Goal: Task Accomplishment & Management: Manage account settings

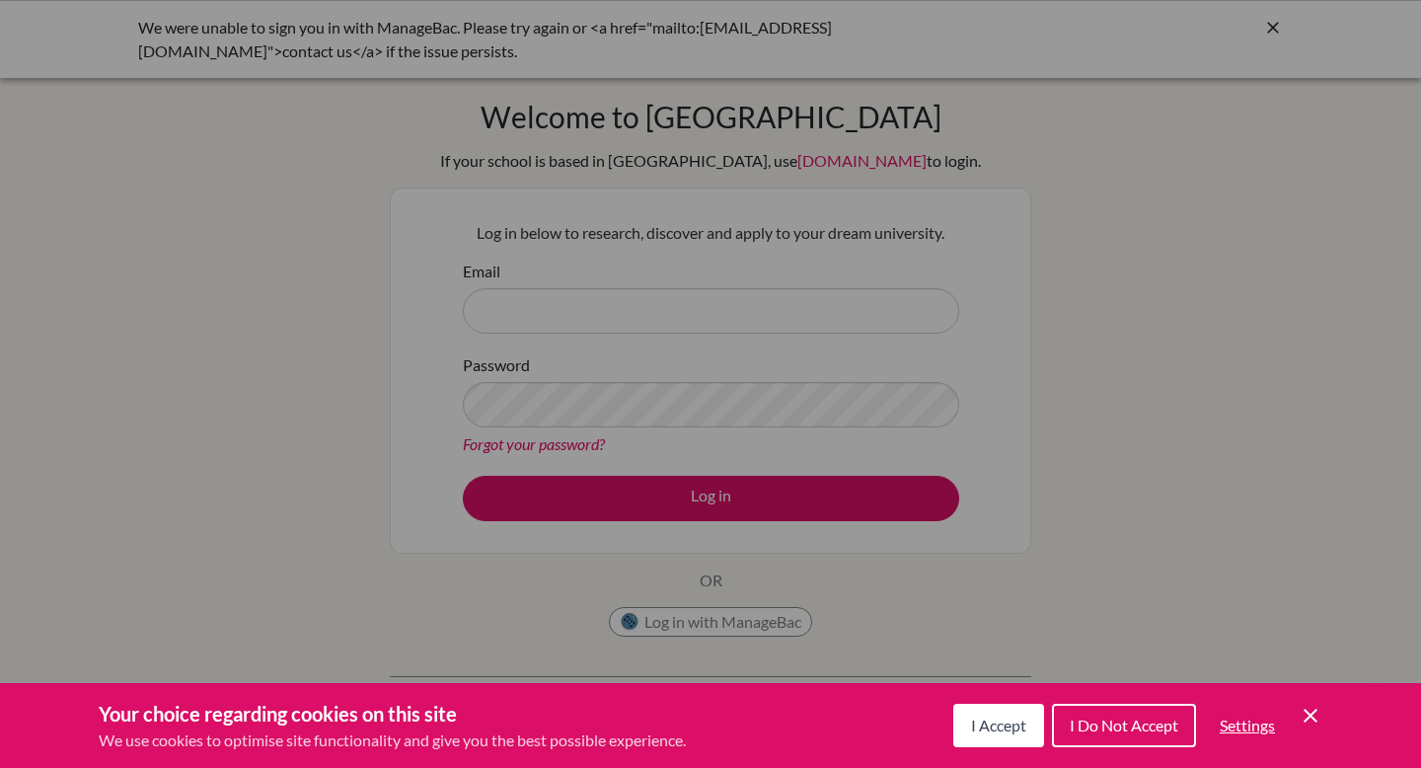
scroll to position [135774, 0]
click at [975, 726] on span "I Accept" at bounding box center [998, 725] width 55 height 19
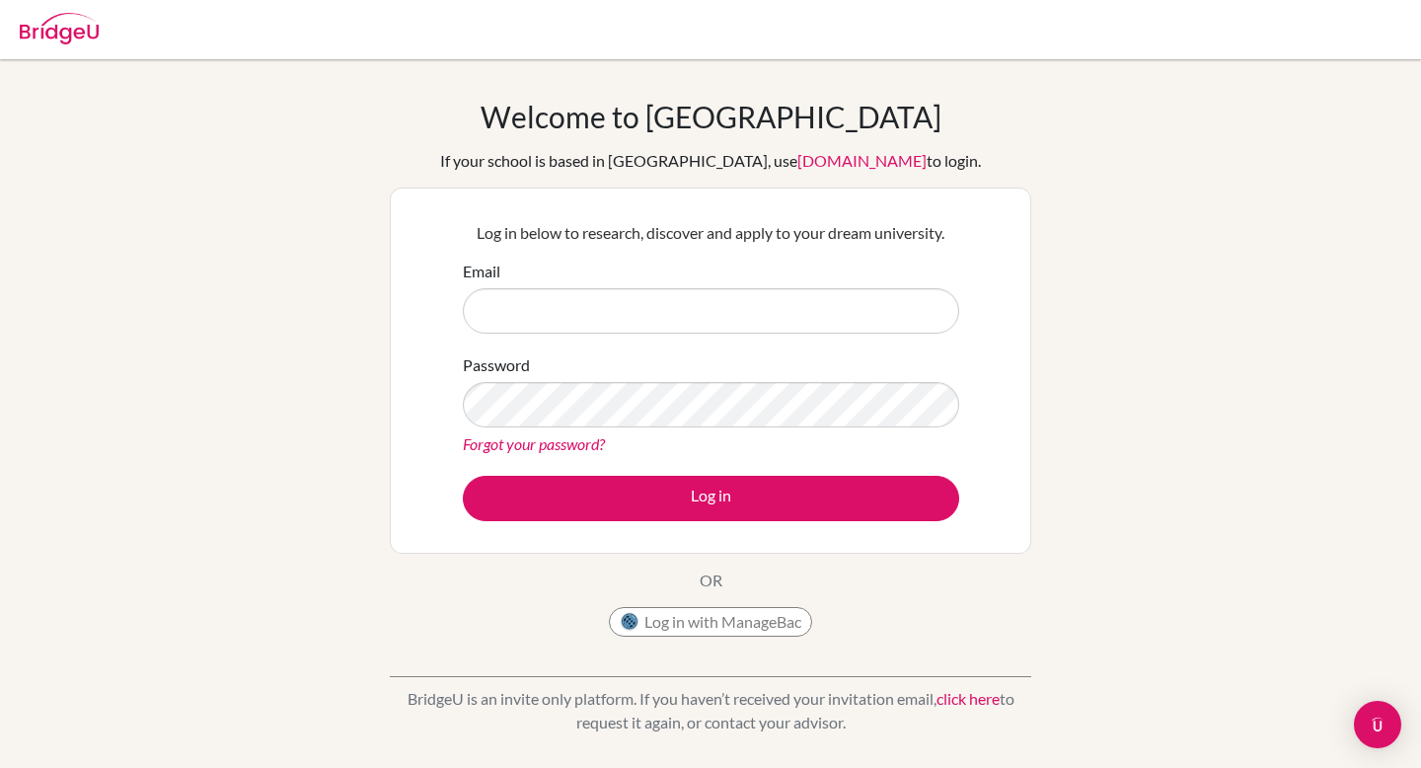
scroll to position [135774, 0]
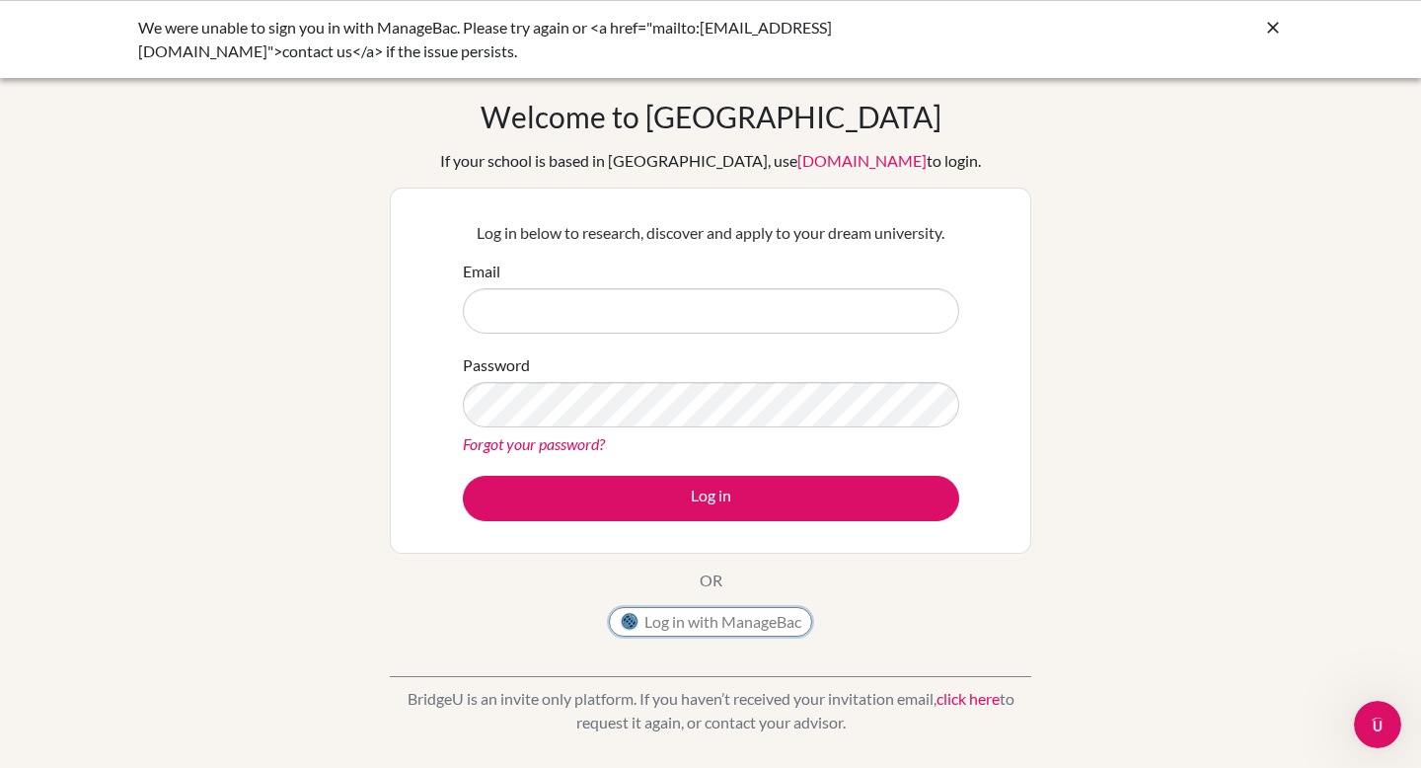
click at [708, 615] on button "Log in with ManageBac" at bounding box center [710, 622] width 203 height 30
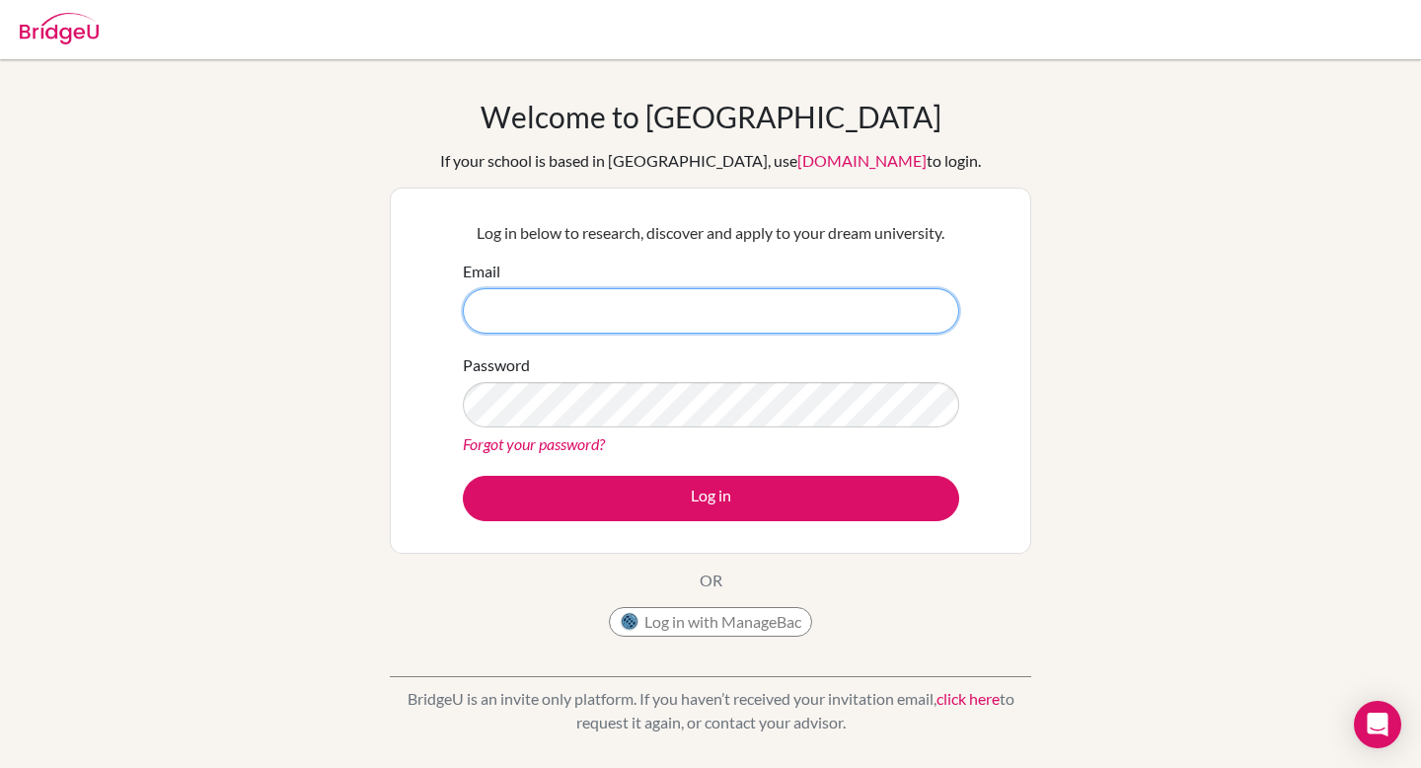
scroll to position [135774, 0]
click at [688, 619] on button "Log in with ManageBac" at bounding box center [710, 622] width 203 height 30
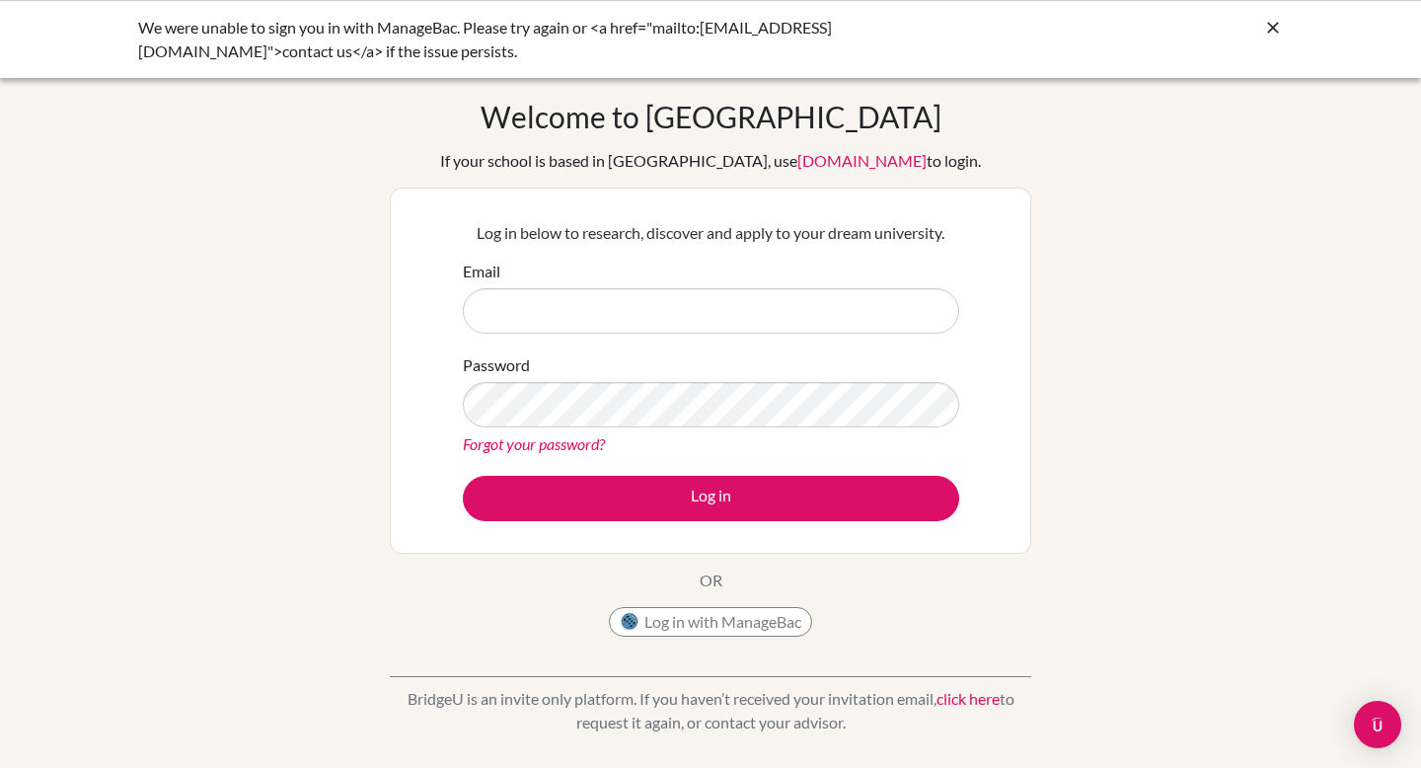
scroll to position [135774, 0]
click at [695, 617] on button "Log in with ManageBac" at bounding box center [710, 622] width 203 height 30
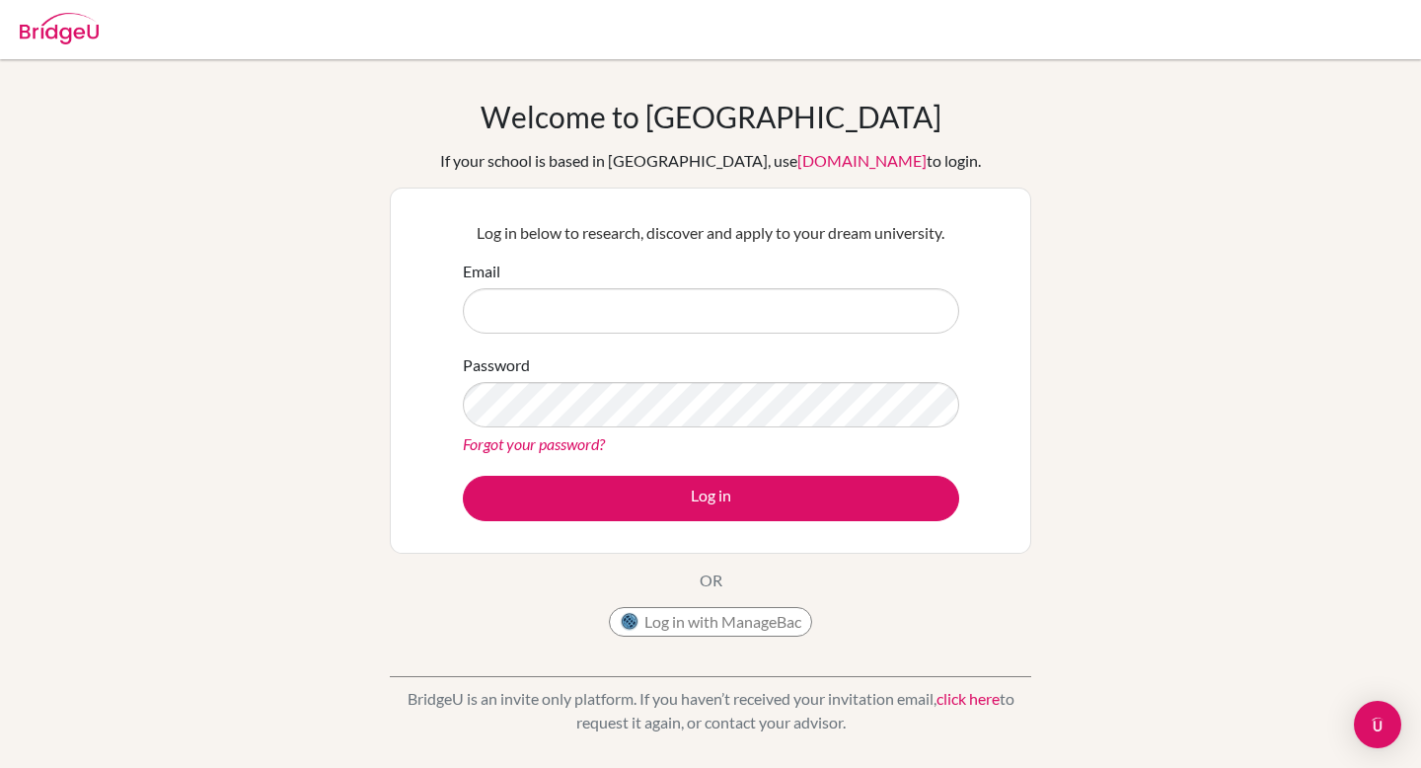
scroll to position [135774, 0]
click at [670, 623] on button "Log in with ManageBac" at bounding box center [710, 622] width 203 height 30
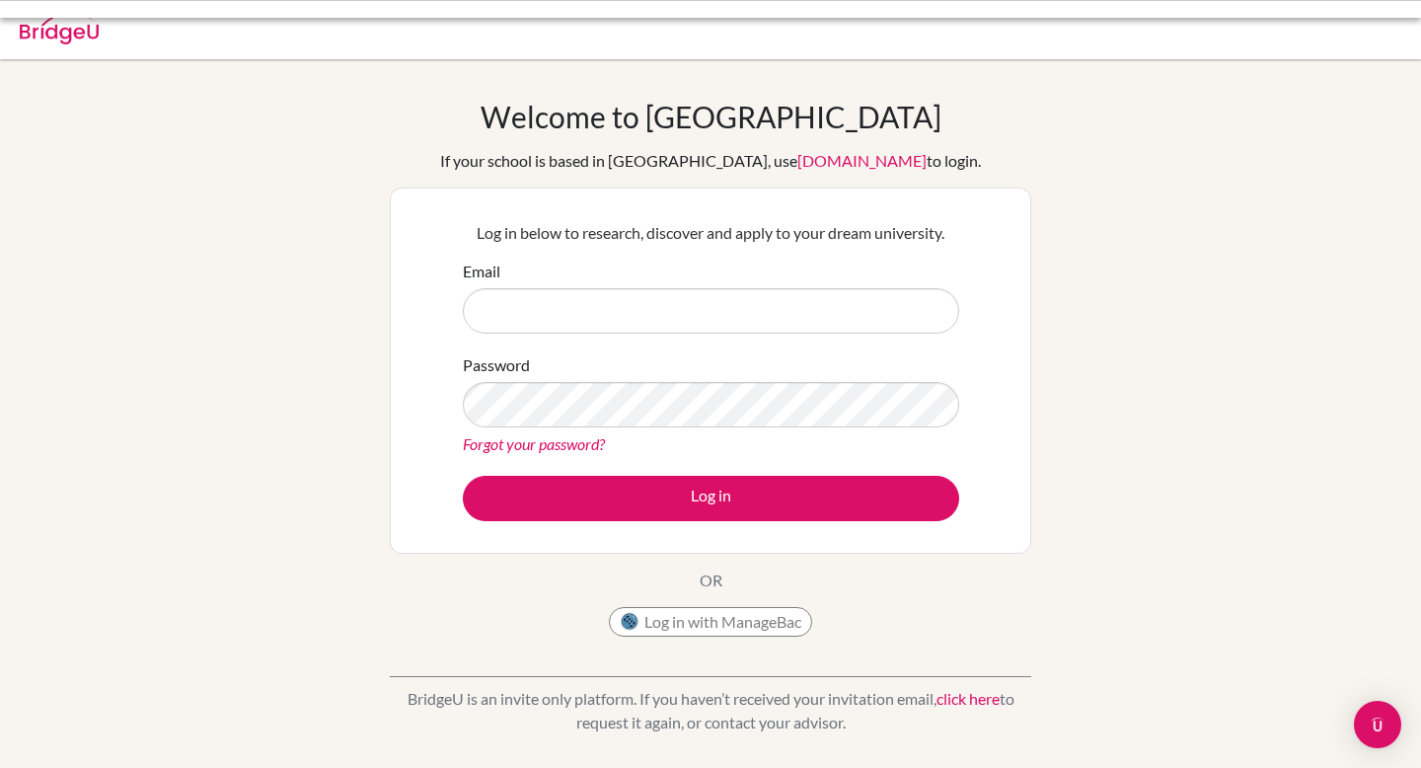
scroll to position [135774, 0]
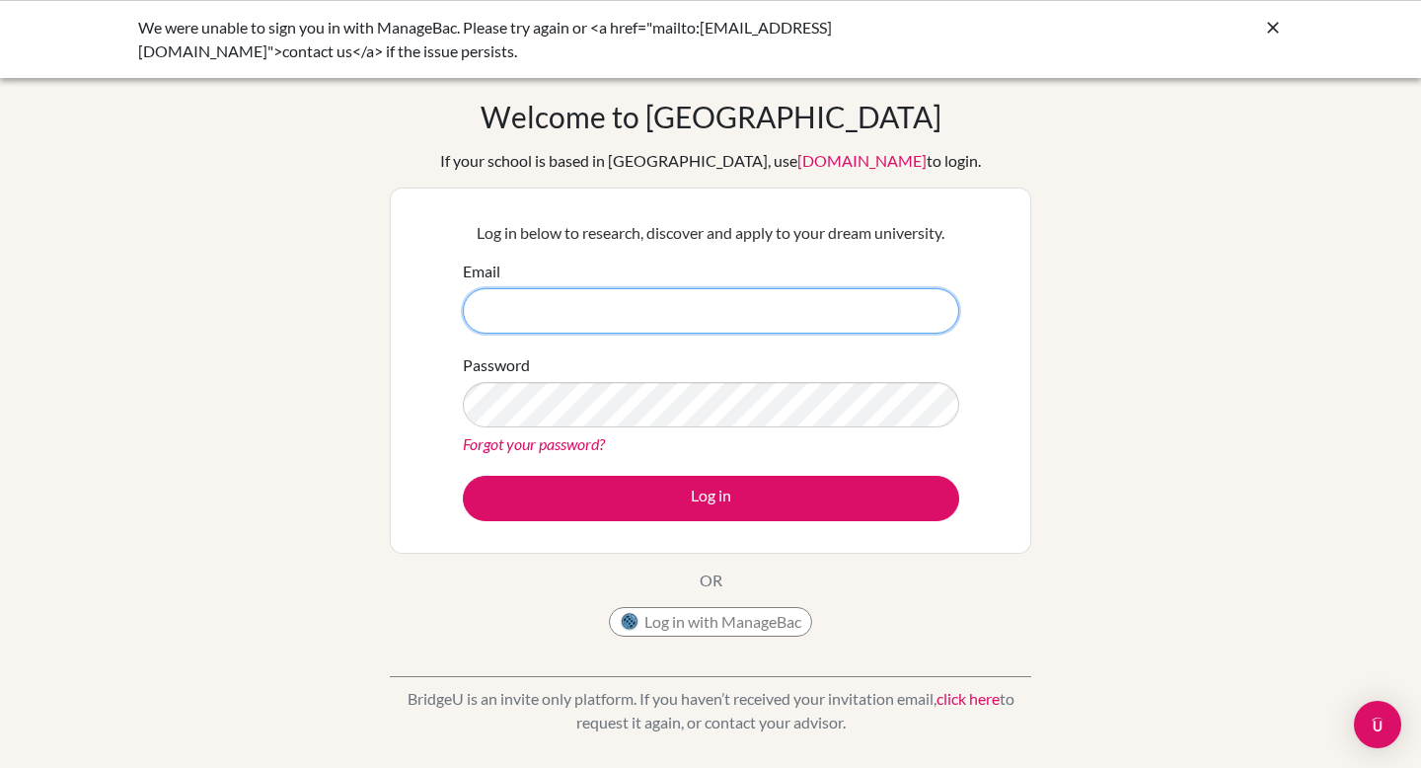
click at [764, 323] on input "Email" at bounding box center [711, 310] width 496 height 45
type input "[EMAIL_ADDRESS][DOMAIN_NAME]"
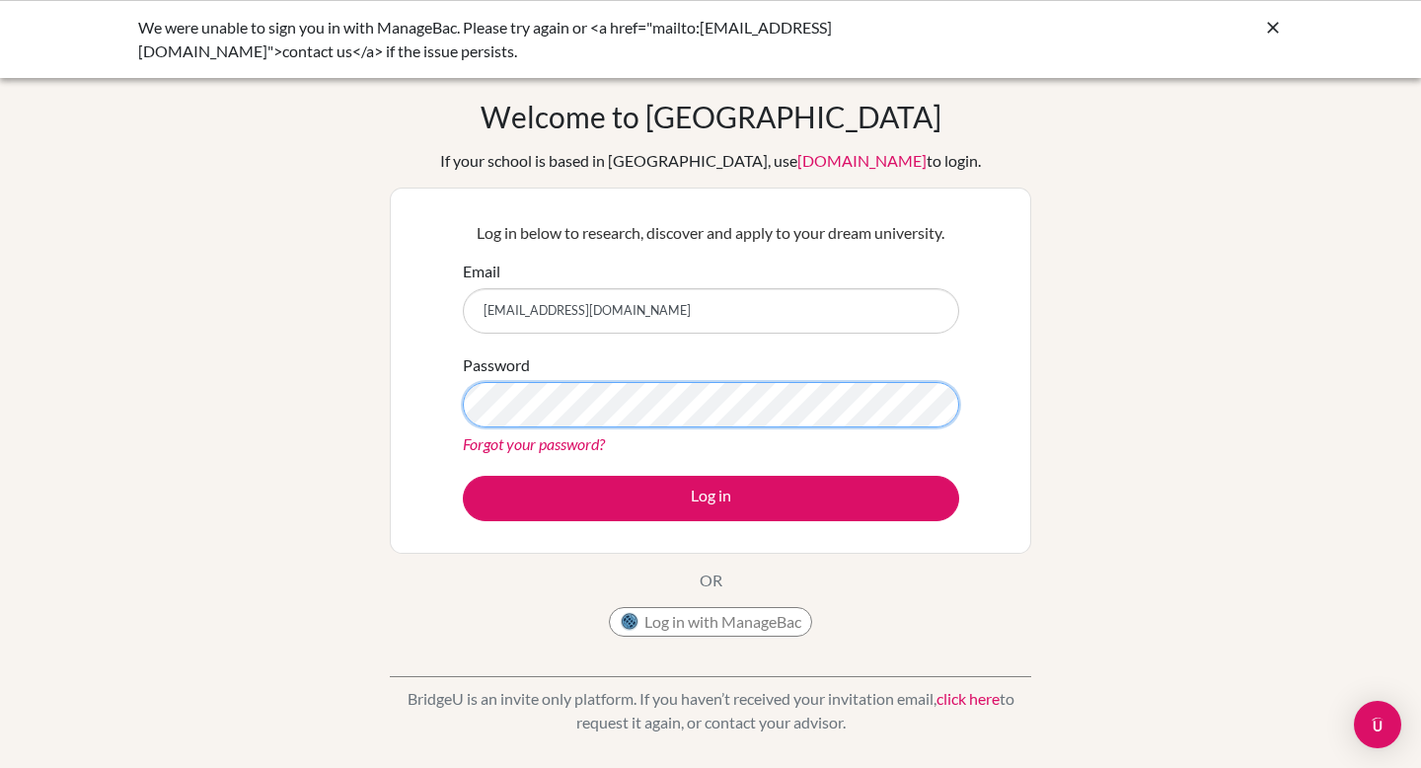
click at [463, 476] on button "Log in" at bounding box center [711, 498] width 496 height 45
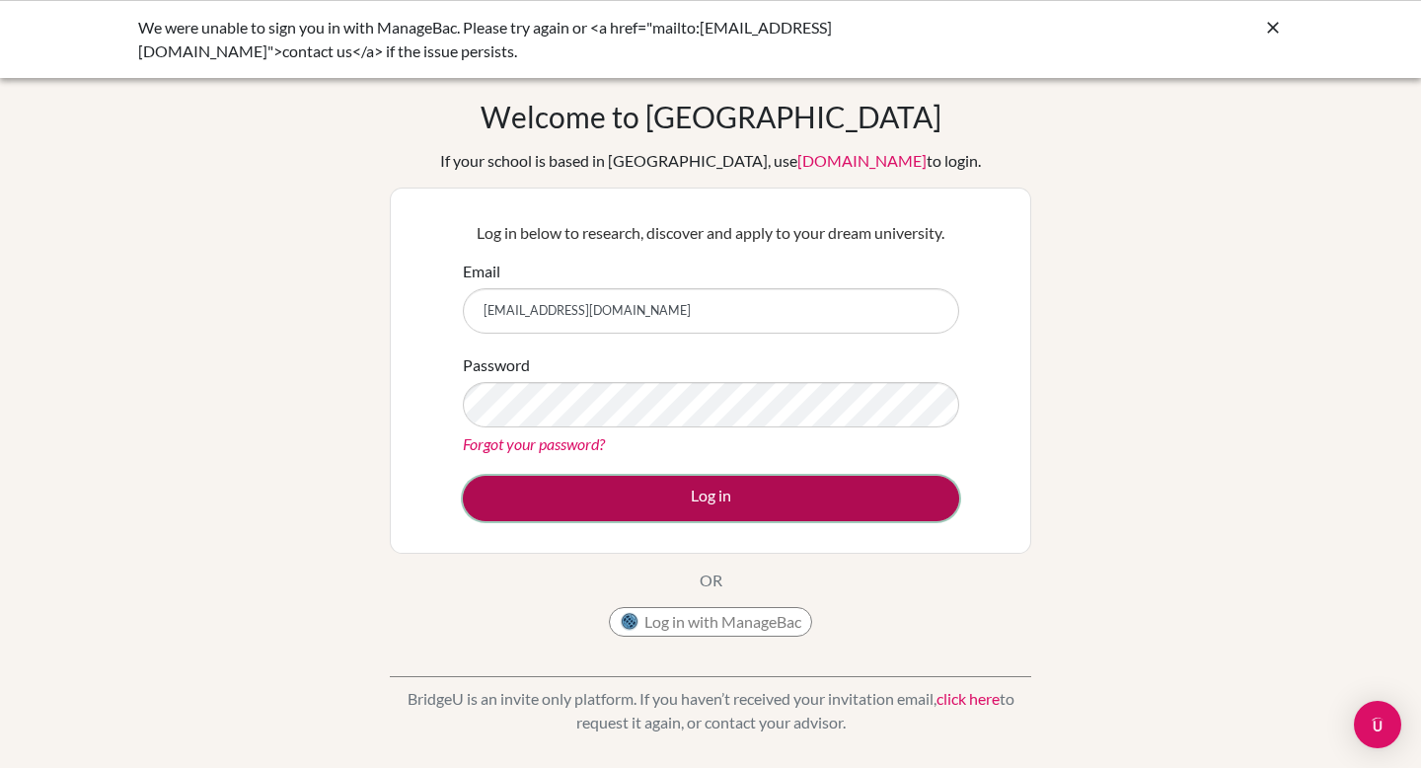
click at [704, 501] on button "Log in" at bounding box center [711, 498] width 496 height 45
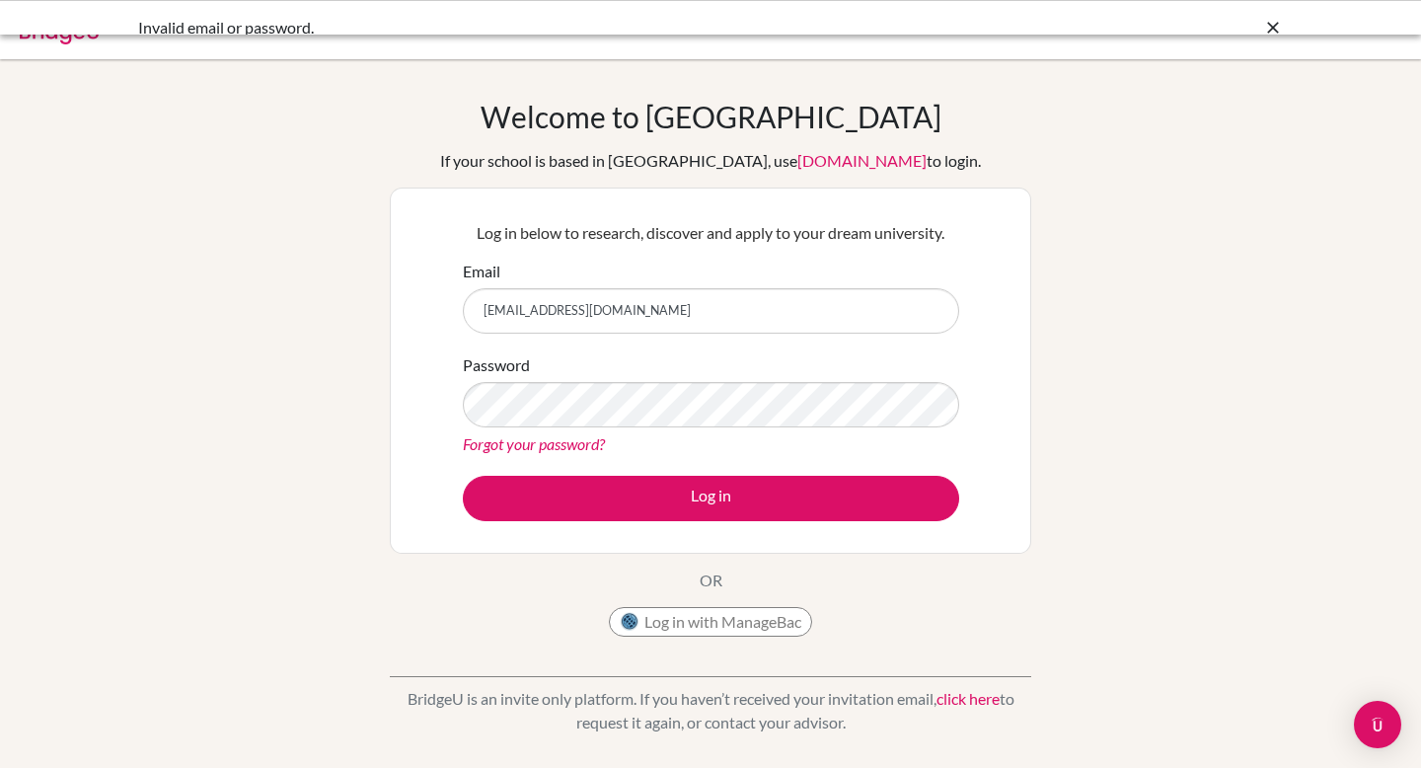
scroll to position [135774, 0]
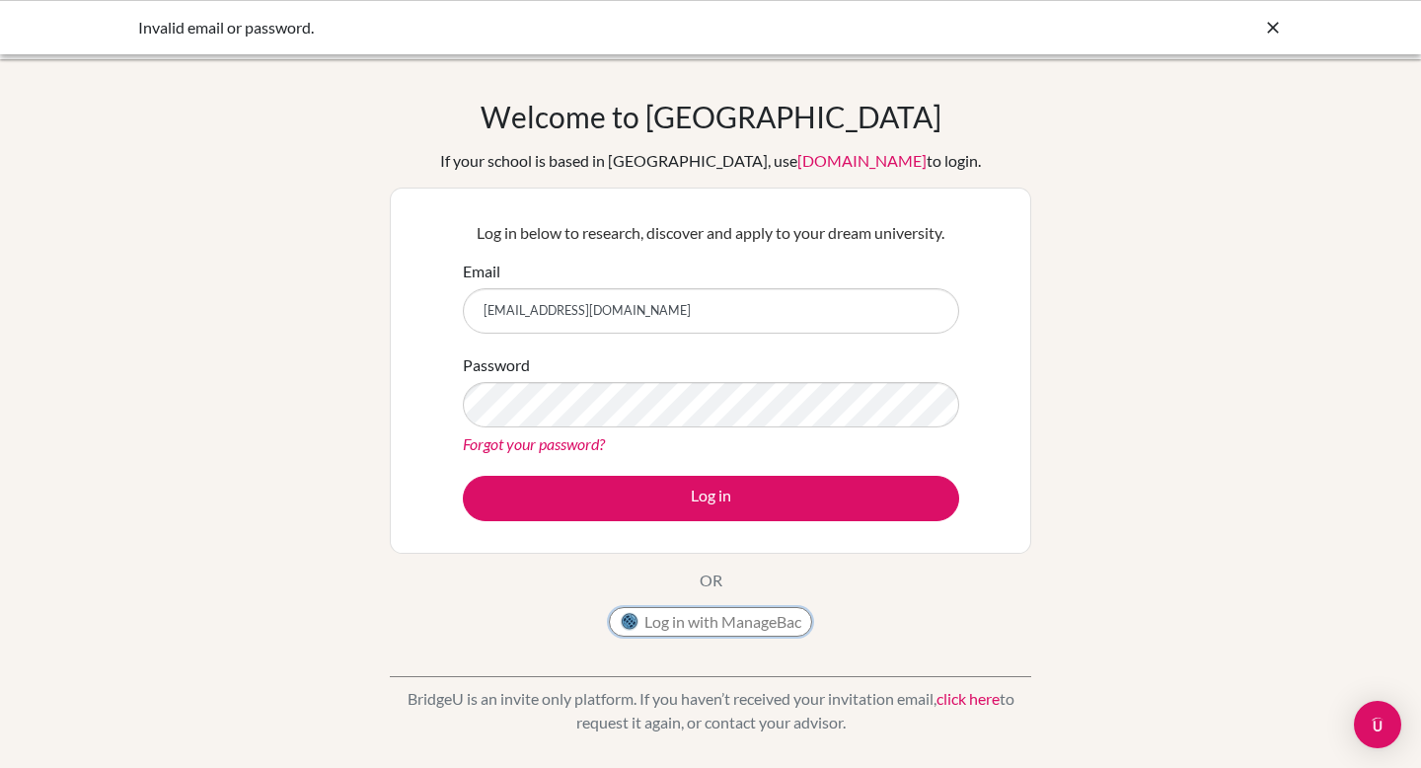
click at [699, 624] on button "Log in with ManageBac" at bounding box center [710, 622] width 203 height 30
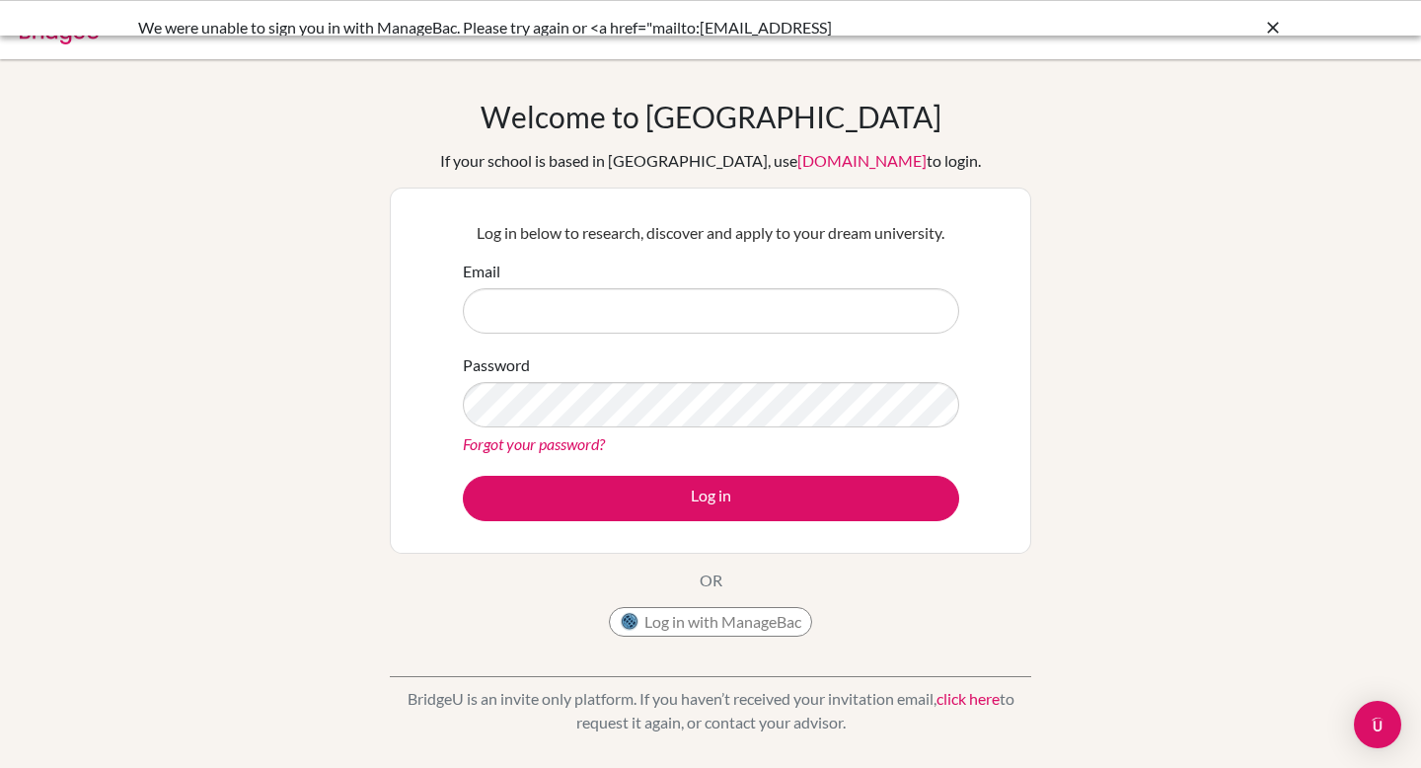
scroll to position [135774, 0]
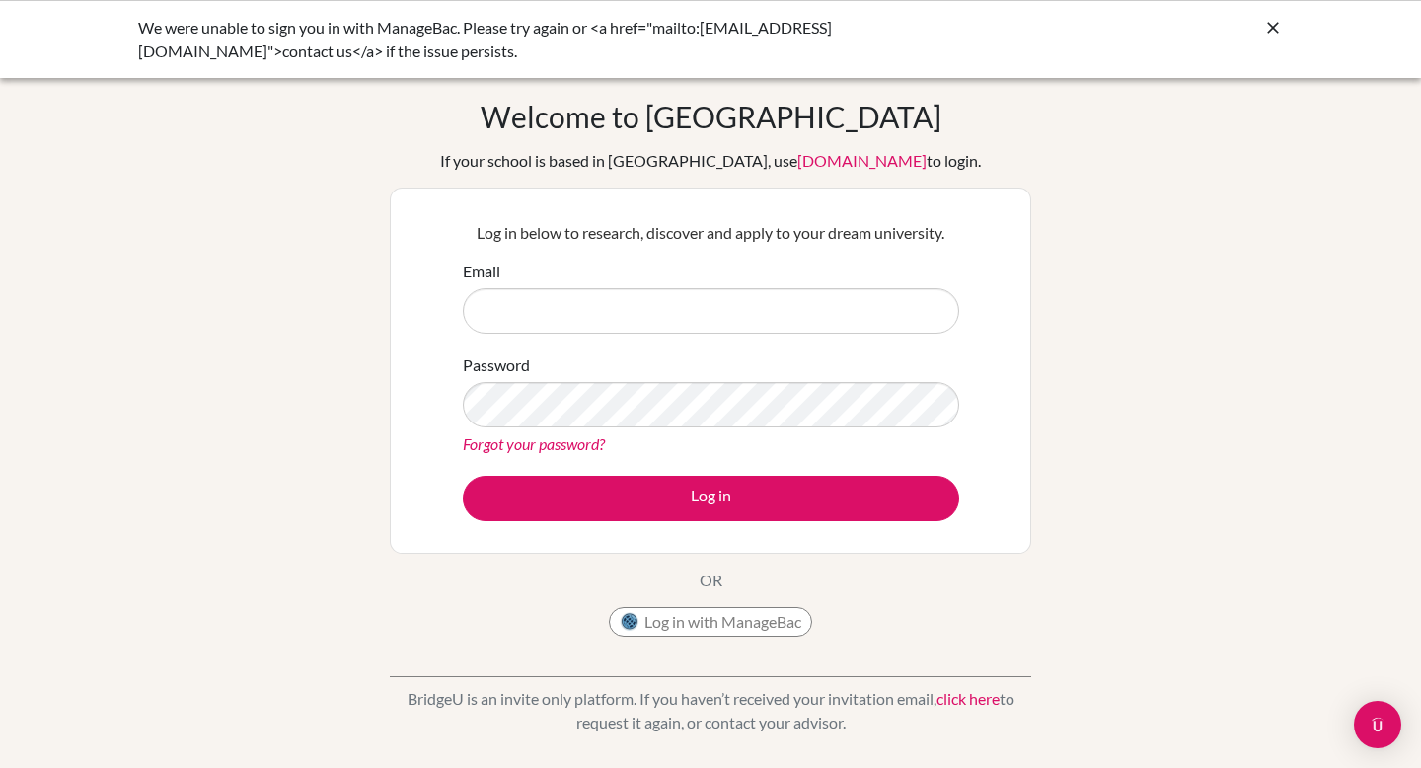
click at [709, 625] on button "Log in with ManageBac" at bounding box center [710, 622] width 203 height 30
click at [709, 626] on button "Log in with ManageBac" at bounding box center [710, 622] width 203 height 30
click at [675, 625] on button "Log in with ManageBac" at bounding box center [710, 622] width 203 height 30
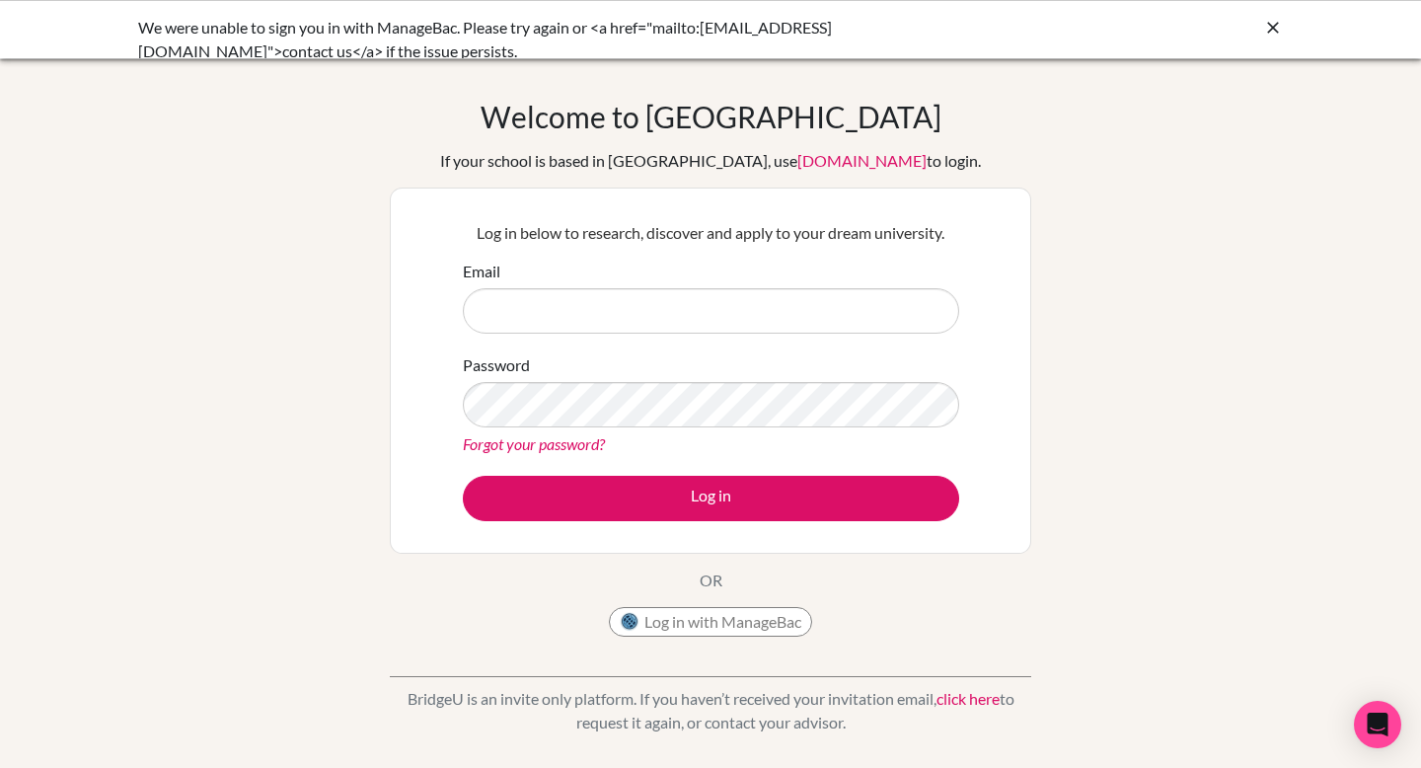
scroll to position [135774, 0]
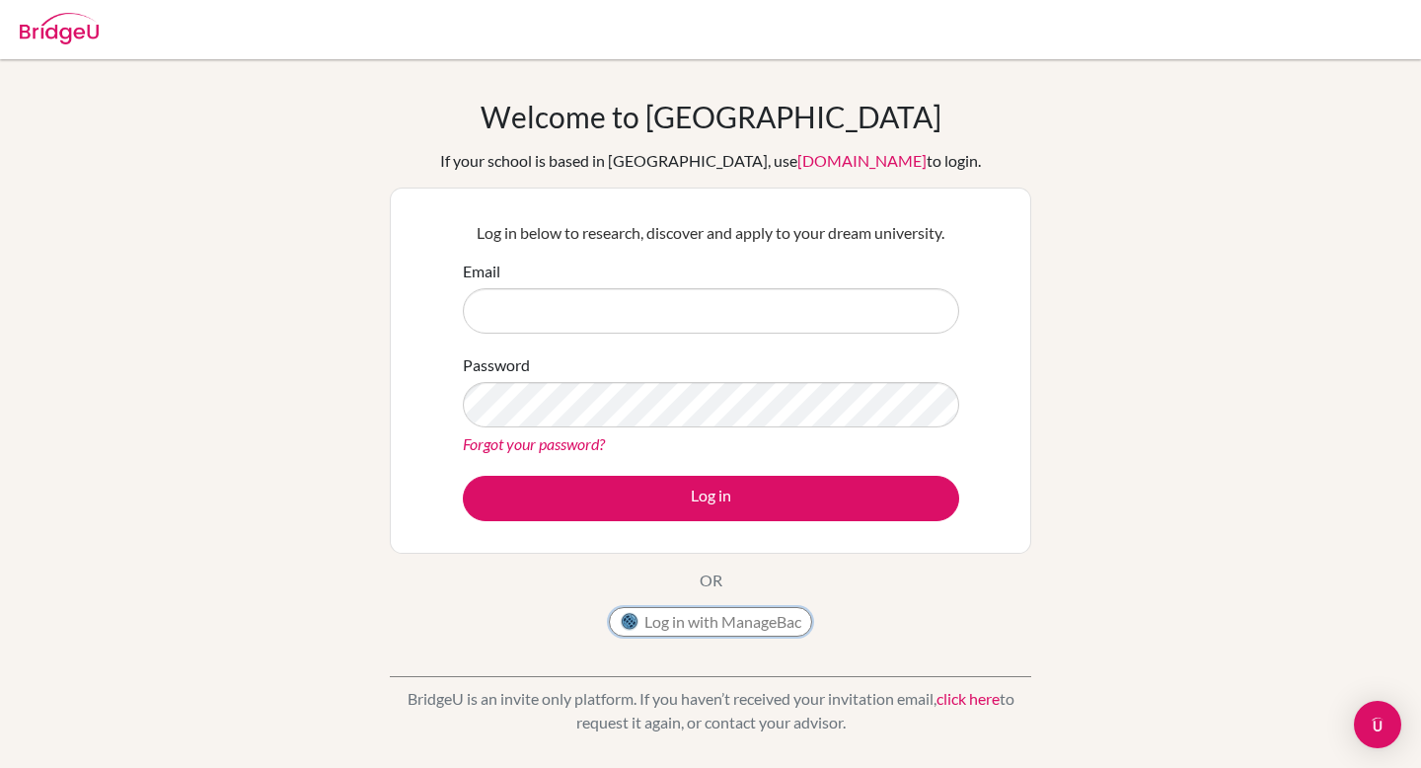
scroll to position [135774, 0]
click at [688, 619] on button "Log in with ManageBac" at bounding box center [710, 622] width 203 height 30
click at [644, 297] on input "Email" at bounding box center [711, 310] width 496 height 45
type input "[EMAIL_ADDRESS][DOMAIN_NAME]"
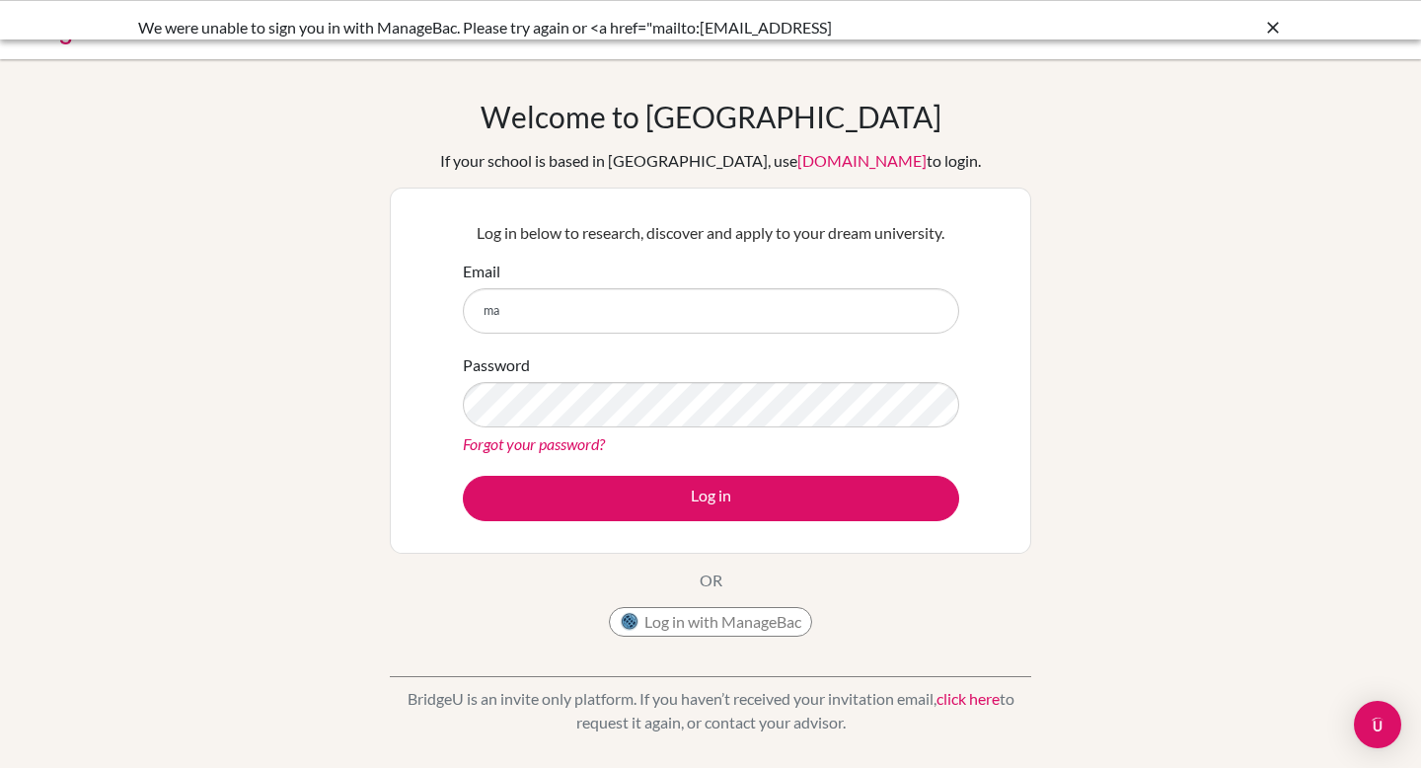
scroll to position [135774, 0]
type input "m"
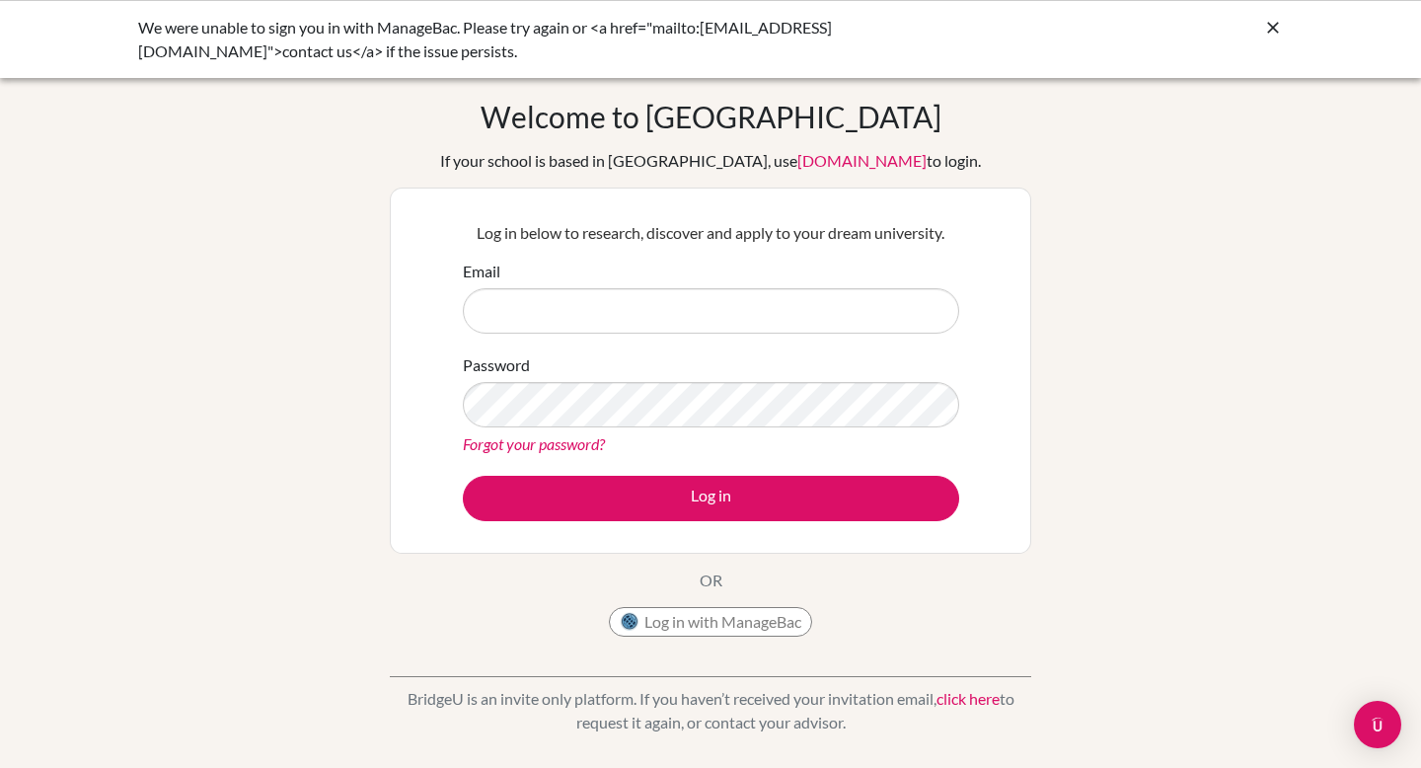
click at [571, 325] on input "Email" at bounding box center [711, 310] width 496 height 45
type input "[EMAIL_ADDRESS][DOMAIN_NAME]"
click at [463, 476] on button "Log in" at bounding box center [711, 498] width 496 height 45
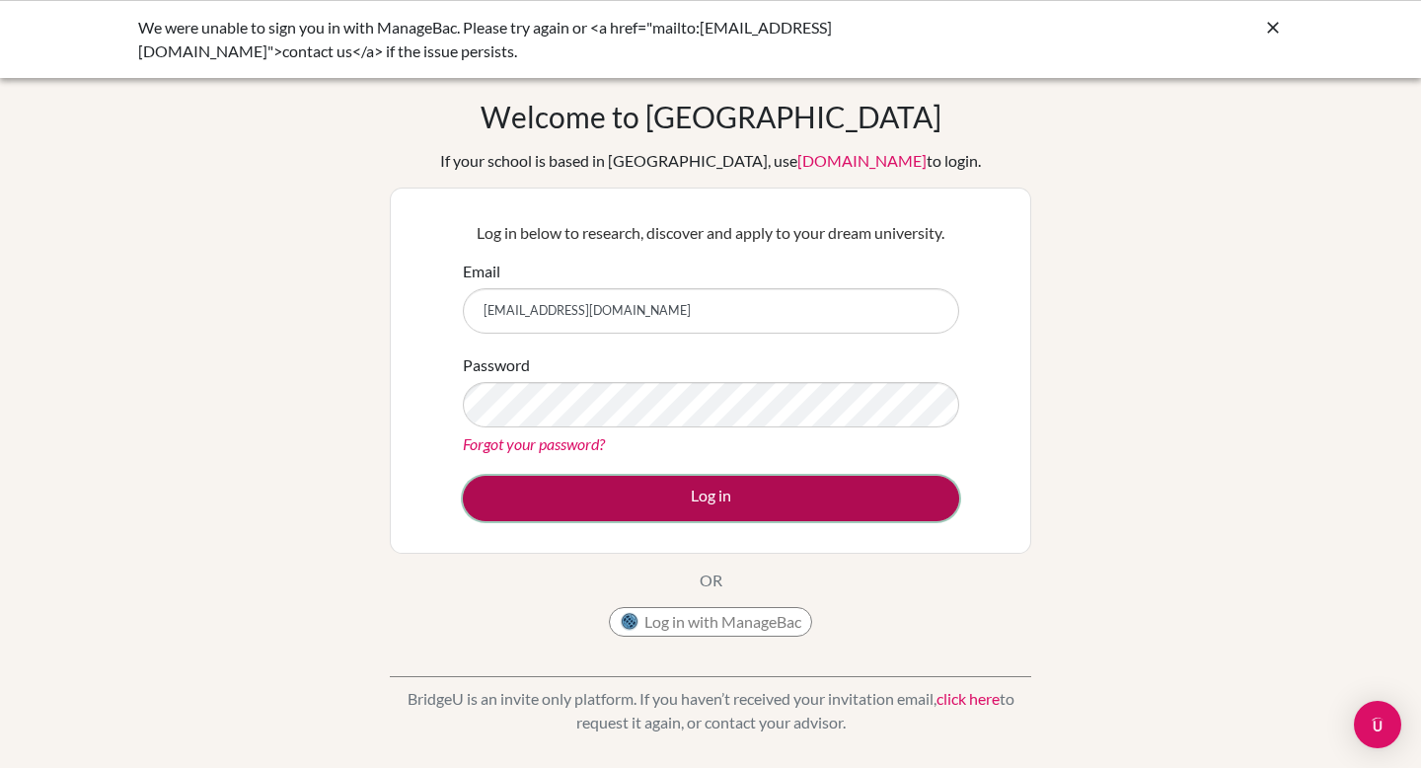
click at [692, 491] on button "Log in" at bounding box center [711, 498] width 496 height 45
